Goal: Check status: Check status

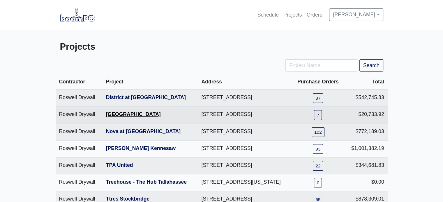
click at [143, 117] on link "[GEOGRAPHIC_DATA]" at bounding box center [133, 114] width 55 height 6
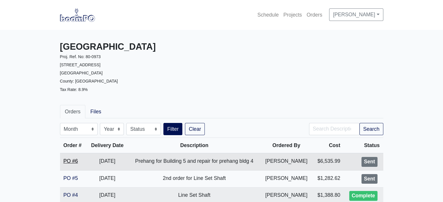
click at [70, 160] on link "PO #6" at bounding box center [70, 161] width 15 height 6
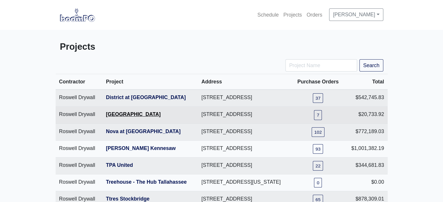
click at [120, 117] on link "[GEOGRAPHIC_DATA]" at bounding box center [133, 114] width 55 height 6
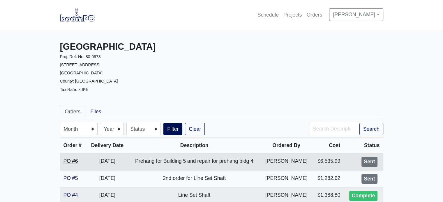
click at [75, 160] on link "PO #6" at bounding box center [70, 161] width 15 height 6
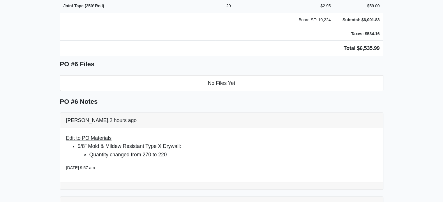
scroll to position [289, 0]
